Goal: Information Seeking & Learning: Learn about a topic

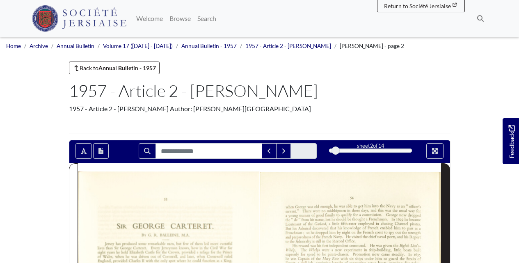
scroll to position [164, 0]
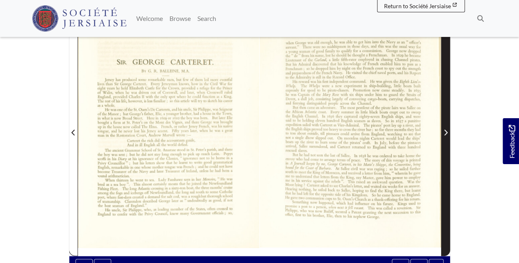
click at [445, 135] on span "Next Page" at bounding box center [445, 133] width 8 height 10
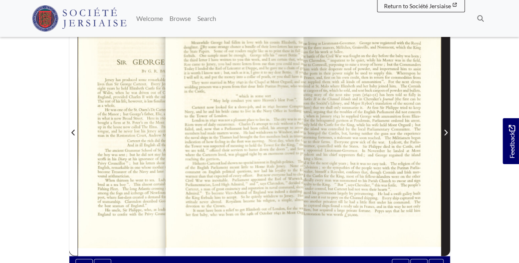
click at [445, 135] on span "Next Page" at bounding box center [445, 133] width 8 height 10
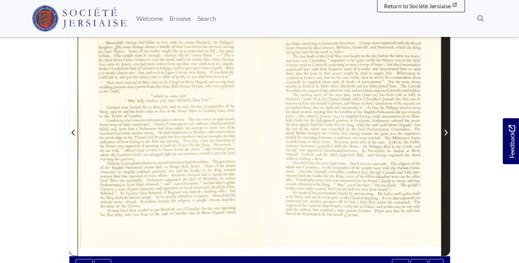
click at [445, 135] on span "Next Page" at bounding box center [445, 133] width 8 height 10
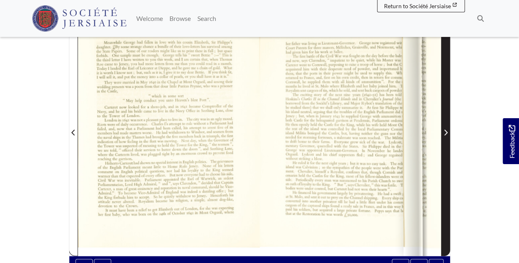
click at [445, 135] on span "Next Page" at bounding box center [445, 133] width 8 height 10
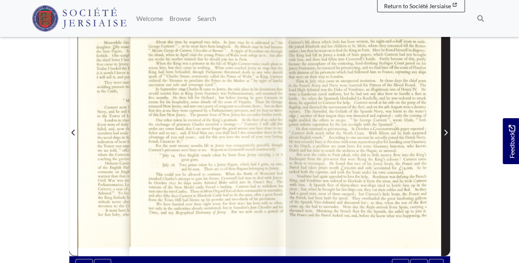
click at [445, 135] on span "Next Page" at bounding box center [445, 133] width 8 height 10
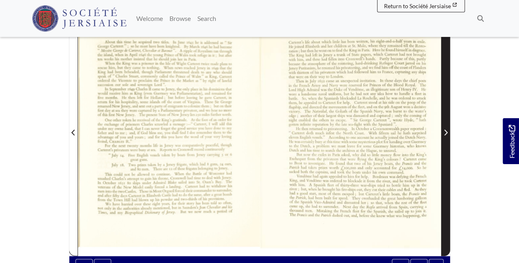
click at [445, 135] on span "Next Page" at bounding box center [445, 133] width 8 height 10
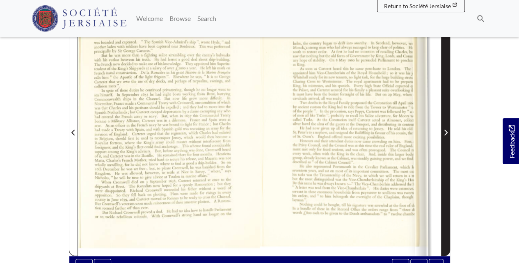
click at [445, 135] on span "Next Page" at bounding box center [445, 133] width 8 height 10
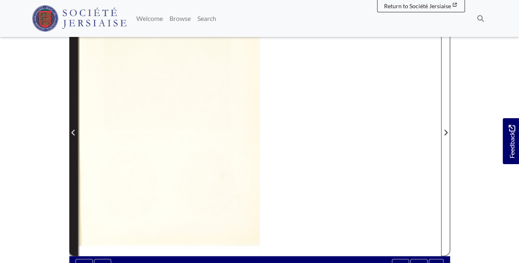
click at [73, 133] on icon "Previous Page" at bounding box center [72, 133] width 3 height 6
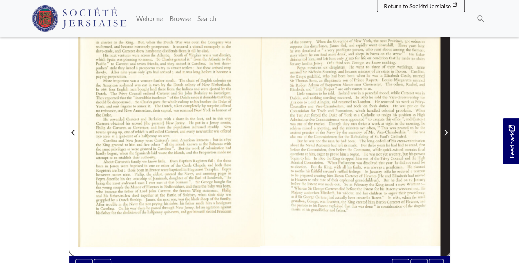
click at [445, 137] on span "Next Page" at bounding box center [445, 128] width 8 height 256
